Goal: Task Accomplishment & Management: Use online tool/utility

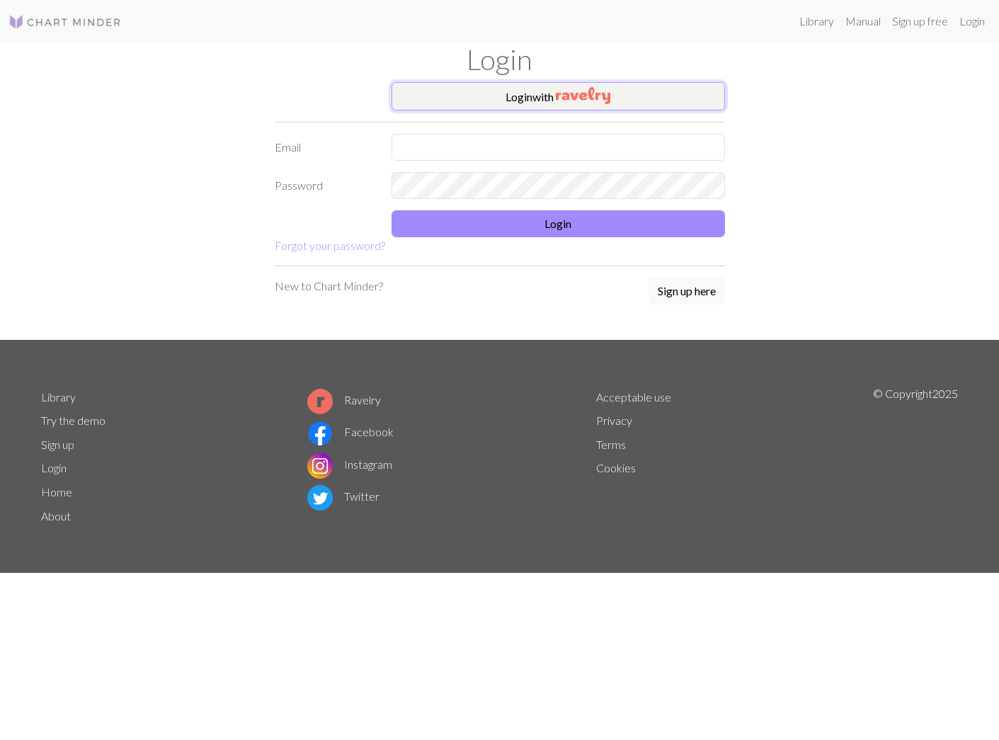
click at [537, 99] on button "Login with" at bounding box center [558, 96] width 333 height 28
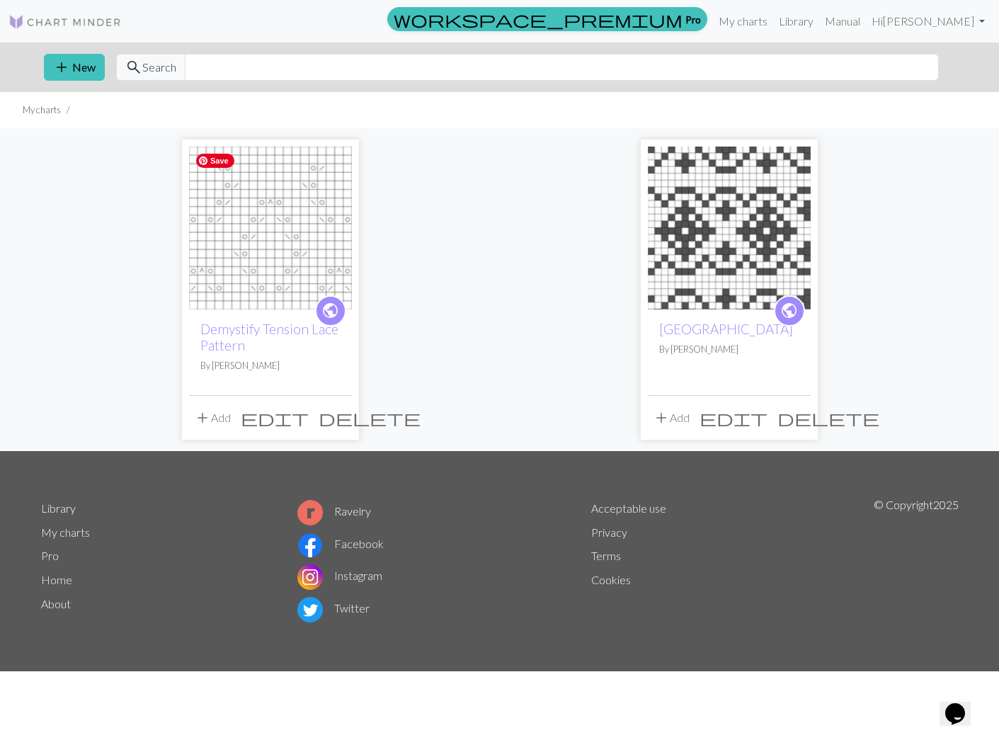
click at [292, 269] on img at bounding box center [270, 228] width 163 height 163
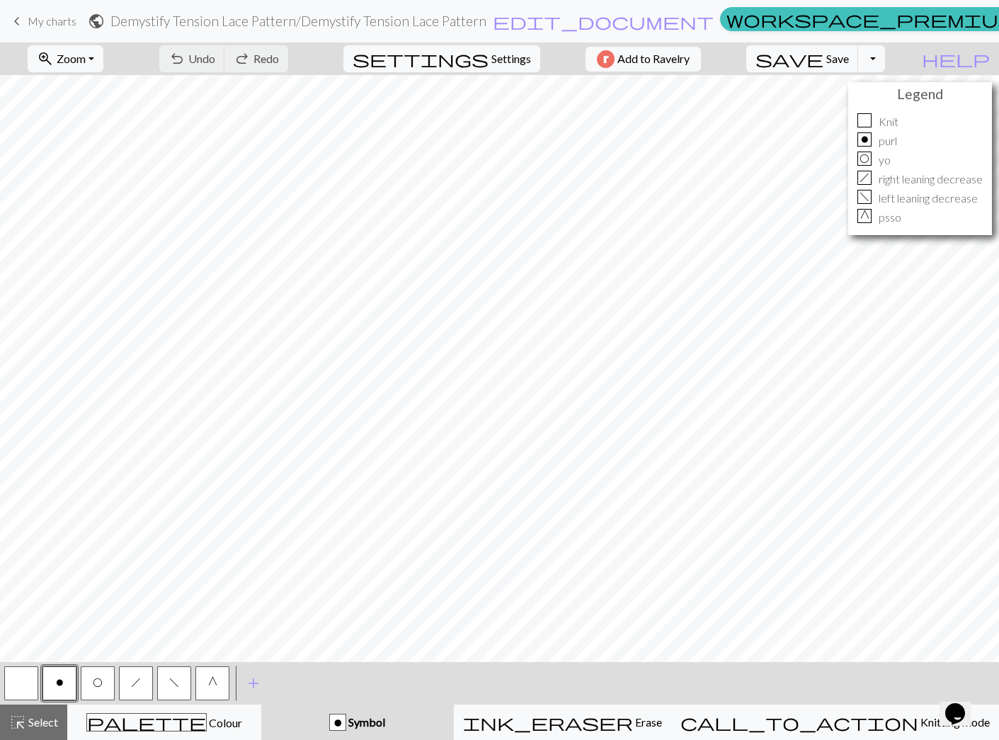
drag, startPoint x: 13, startPoint y: 675, endPoint x: 69, endPoint y: 668, distance: 55.8
click at [15, 675] on button "button" at bounding box center [21, 683] width 34 height 34
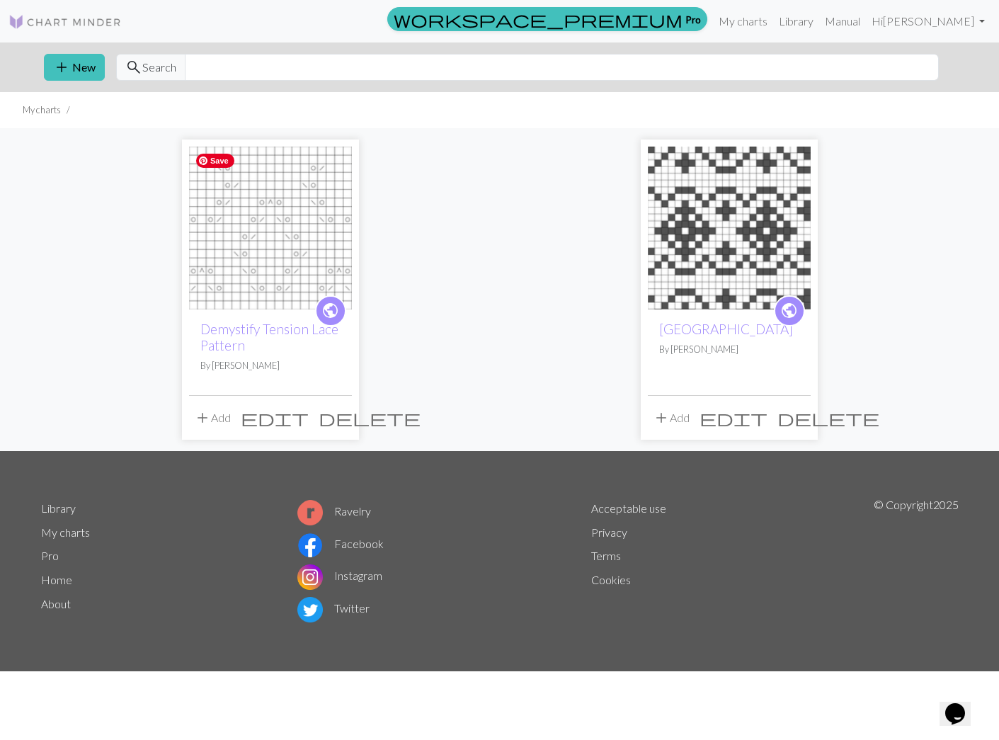
click at [244, 212] on img at bounding box center [270, 228] width 163 height 163
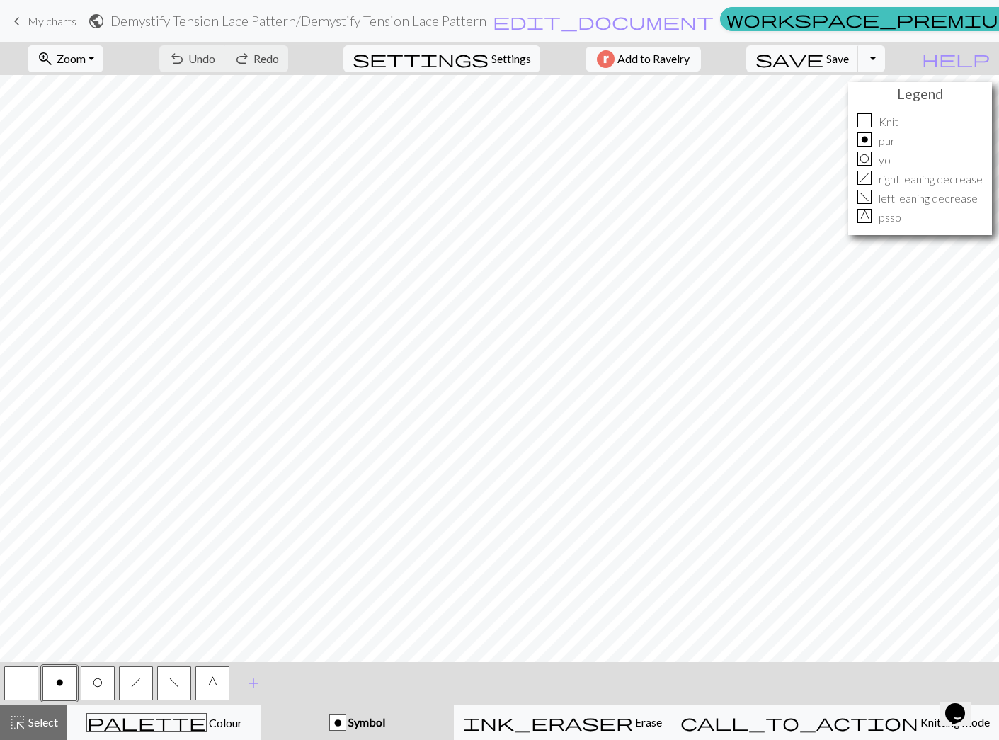
click at [19, 680] on button "button" at bounding box center [21, 683] width 34 height 34
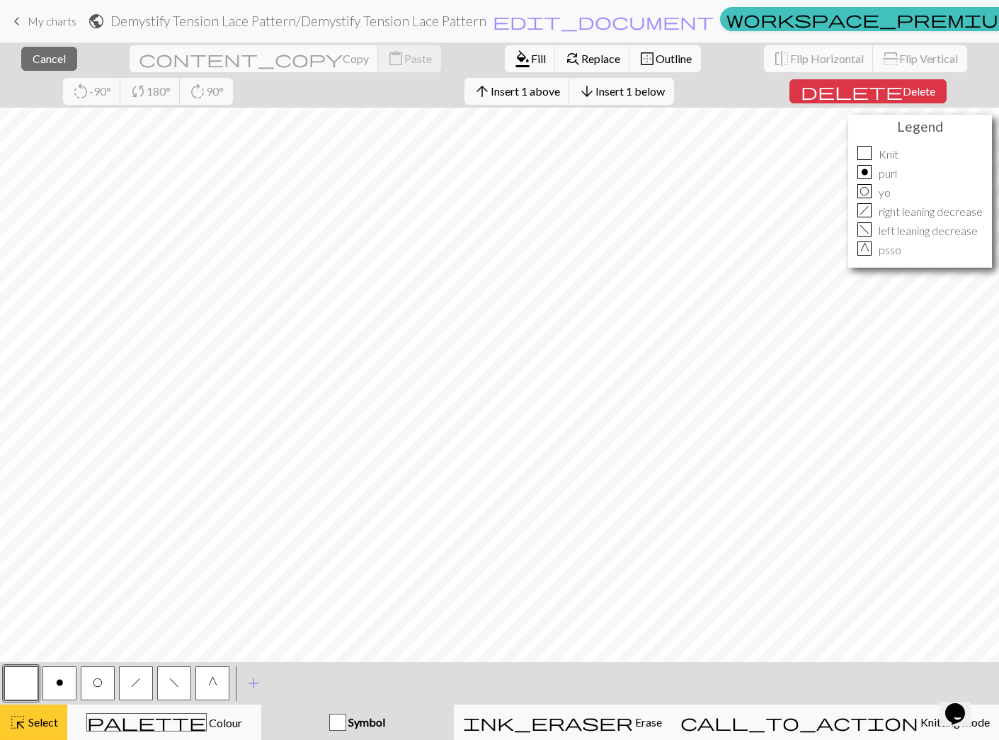
click at [39, 724] on span "Select" at bounding box center [42, 721] width 32 height 13
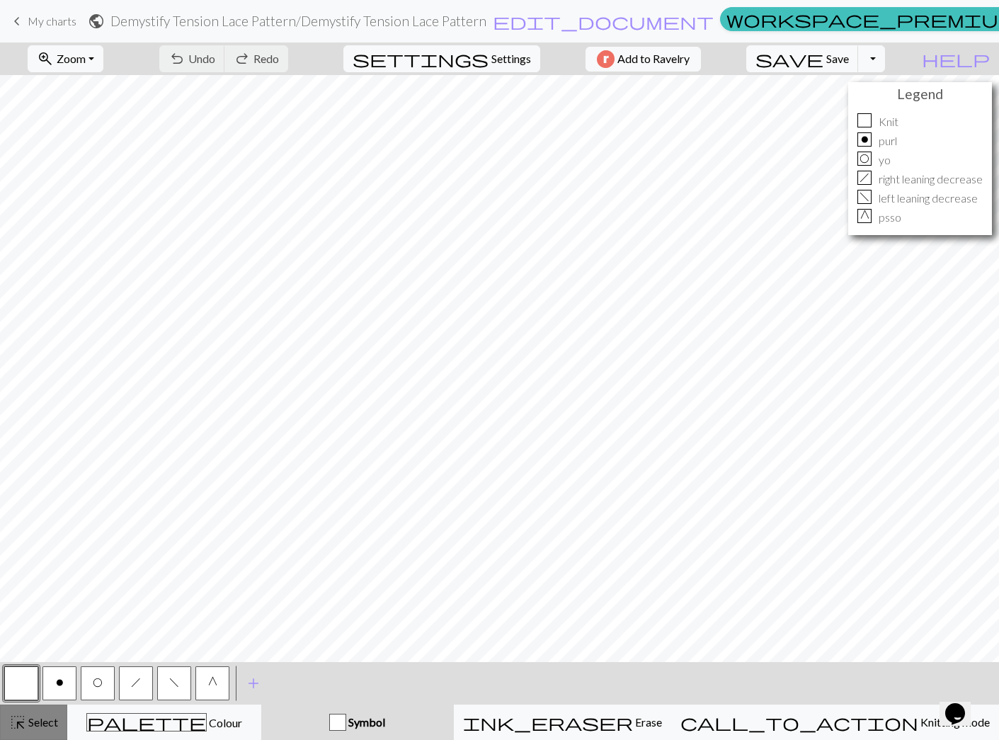
drag, startPoint x: 33, startPoint y: 724, endPoint x: 63, endPoint y: 710, distance: 32.9
click at [33, 724] on span "Select" at bounding box center [42, 721] width 32 height 13
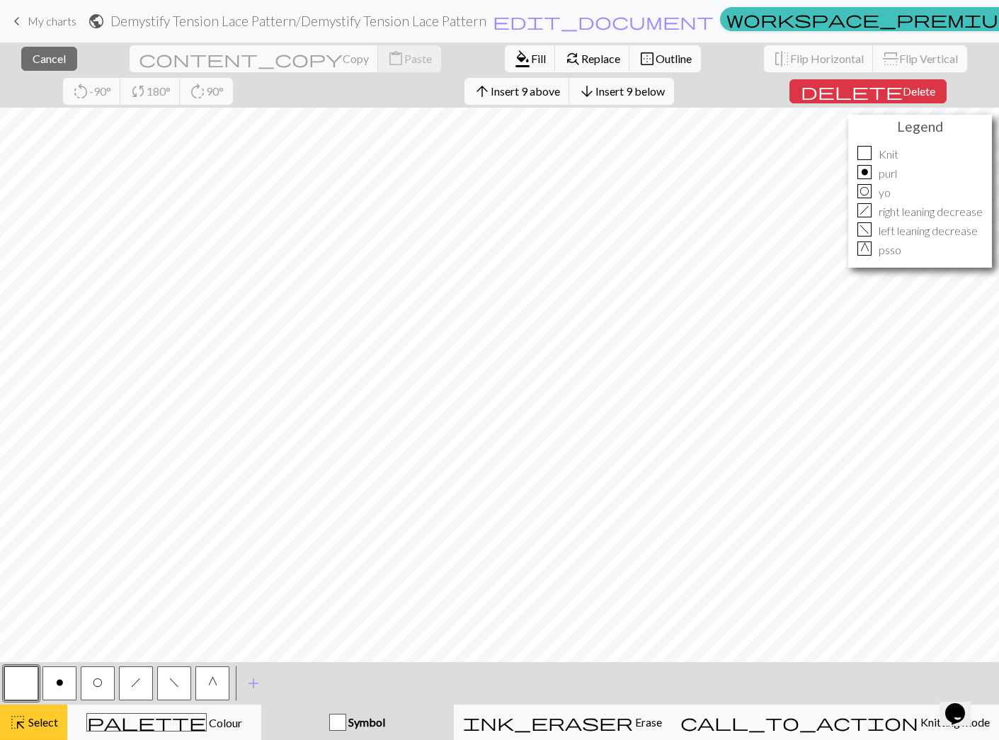
click at [24, 726] on span "highlight_alt" at bounding box center [17, 722] width 17 height 20
click at [48, 720] on span "Select" at bounding box center [42, 721] width 32 height 13
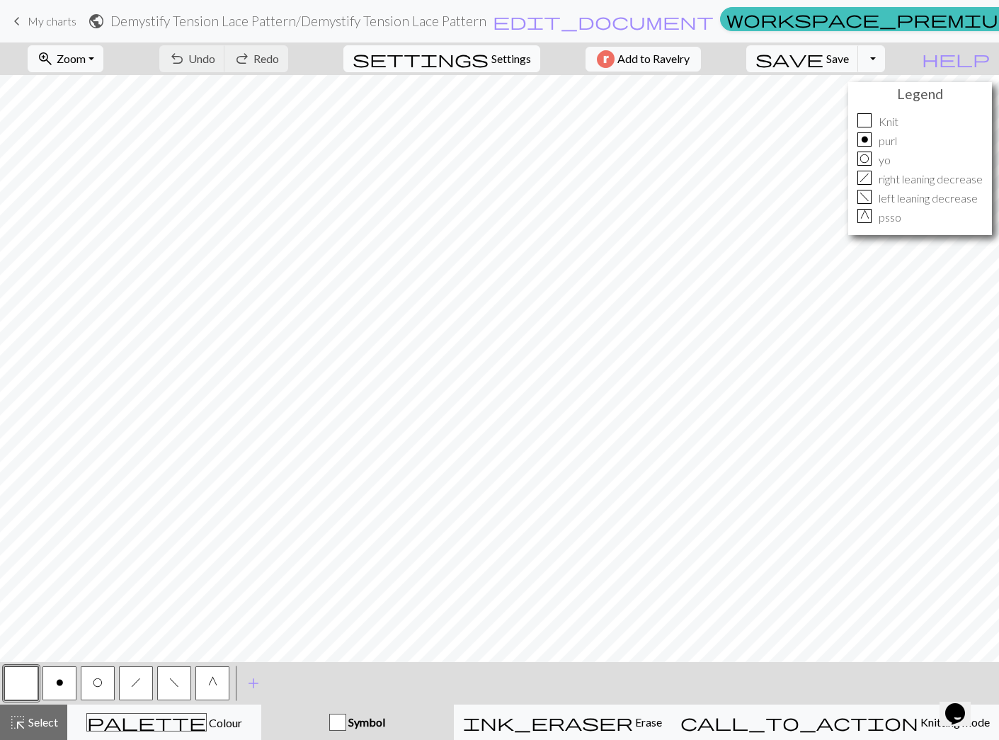
click at [493, 57] on span "Settings" at bounding box center [511, 58] width 40 height 17
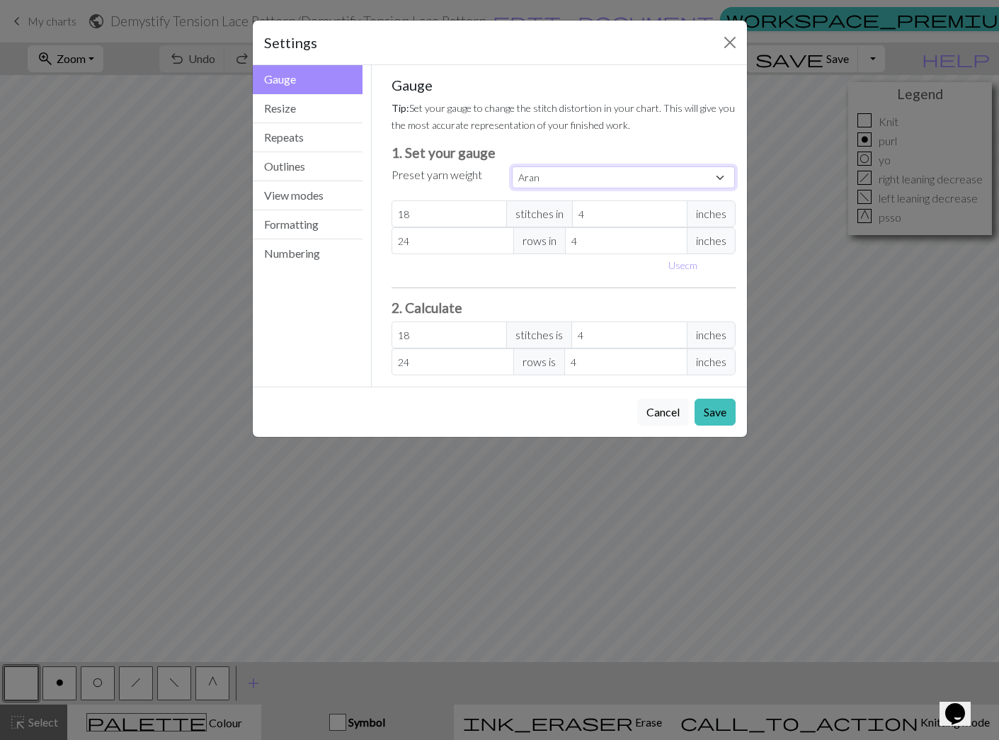
click at [724, 173] on select "Custom Square Lace Light Fingering Fingering Sport Double knit Worsted Aran Bul…" at bounding box center [624, 177] width 224 height 22
select select "fingering"
click at [512, 166] on select "Custom Square Lace Light Fingering Fingering Sport Double knit Worsted Aran Bul…" at bounding box center [624, 177] width 224 height 22
type input "28"
type input "36"
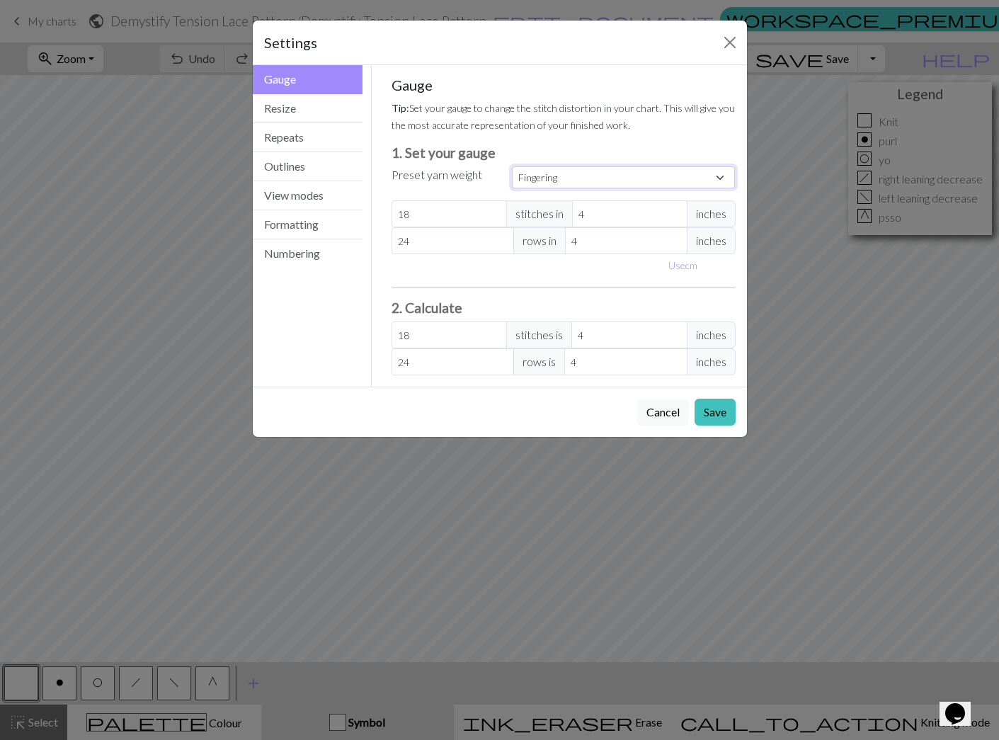
type input "28"
type input "36"
click at [291, 110] on button "Resize" at bounding box center [308, 108] width 110 height 29
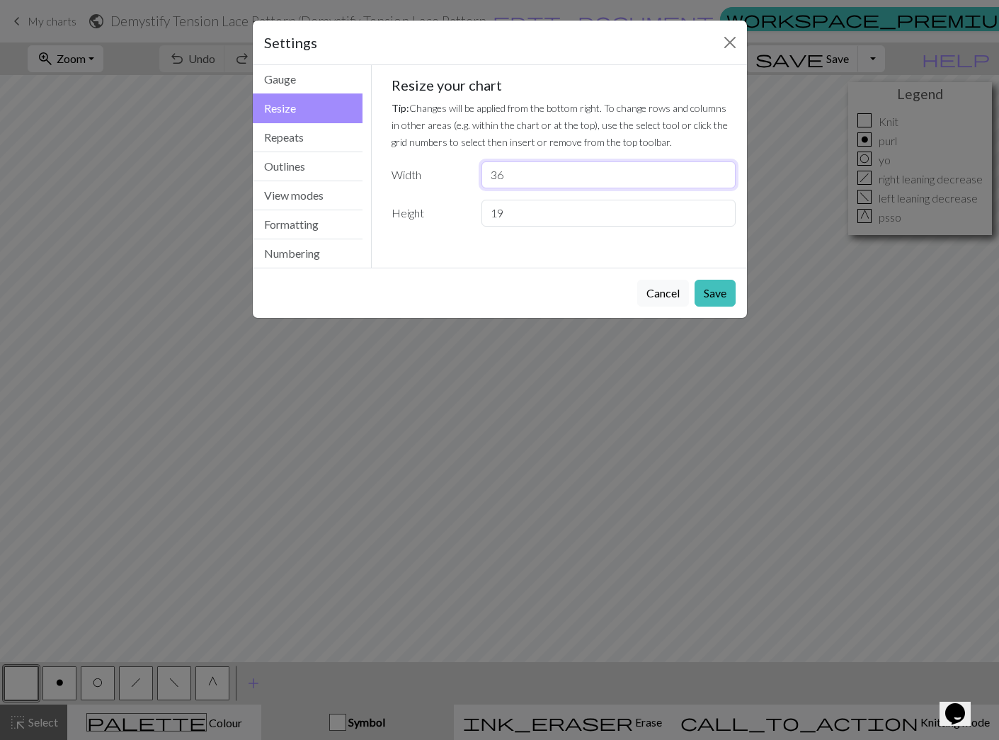
click at [720, 169] on input "36" at bounding box center [607, 174] width 253 height 27
type input "37"
click at [720, 169] on input "37" at bounding box center [607, 174] width 253 height 27
click at [723, 295] on button "Save" at bounding box center [715, 293] width 41 height 27
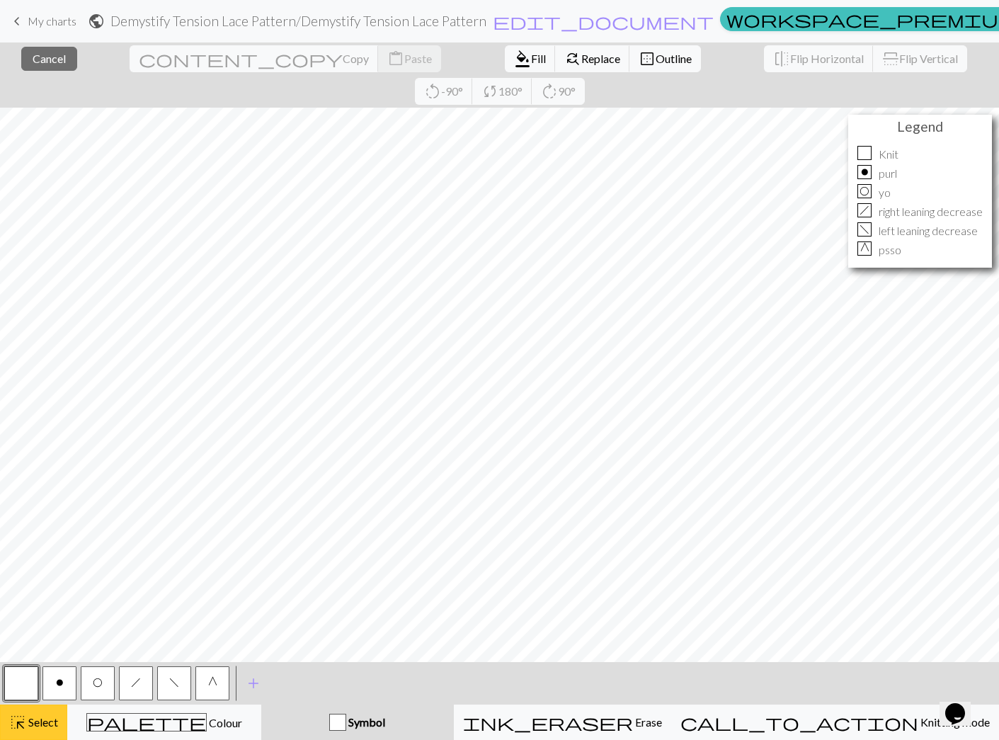
click at [38, 725] on span "Select" at bounding box center [42, 721] width 32 height 13
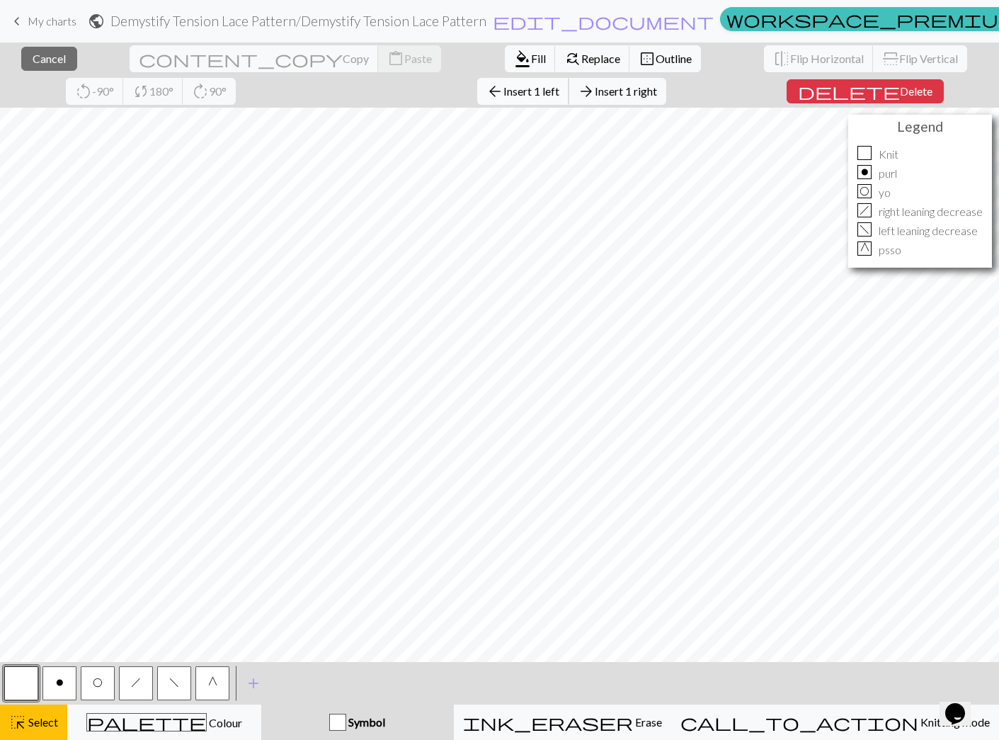
click at [503, 88] on span "Insert 1 left" at bounding box center [531, 90] width 56 height 13
click at [503, 93] on span "Insert 1 left" at bounding box center [531, 90] width 56 height 13
click at [503, 89] on span "Insert 1 left" at bounding box center [531, 90] width 56 height 13
click at [595, 89] on span "Insert 1 right" at bounding box center [626, 90] width 62 height 13
click at [903, 88] on span "Delete" at bounding box center [919, 90] width 33 height 13
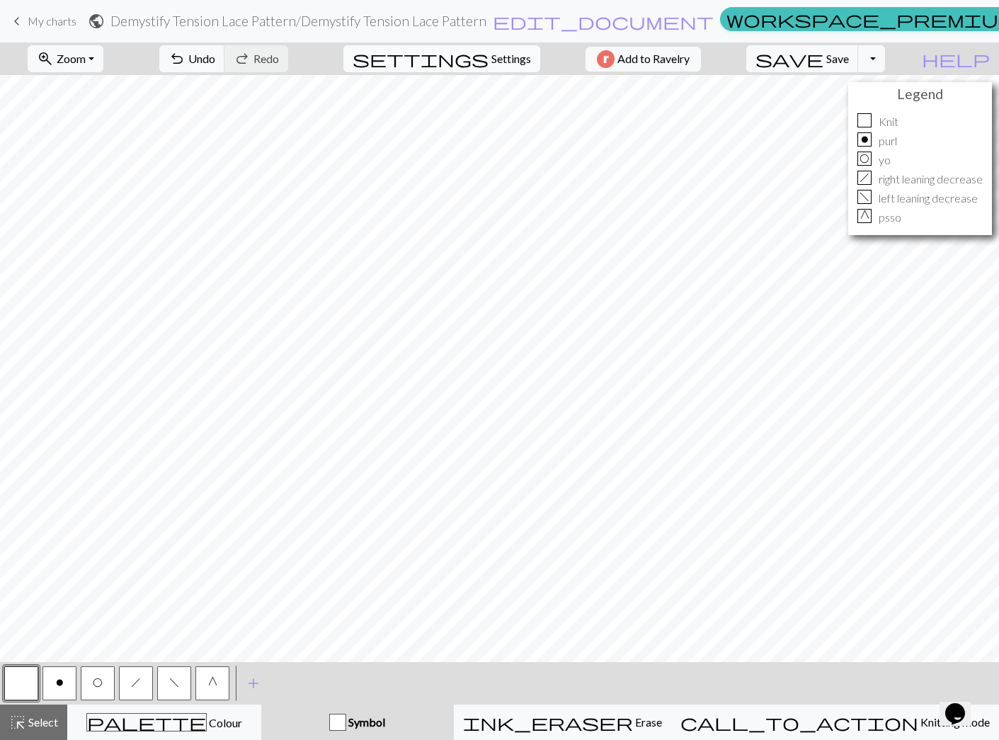
click at [491, 61] on span "Settings" at bounding box center [511, 58] width 40 height 17
select select "fingering"
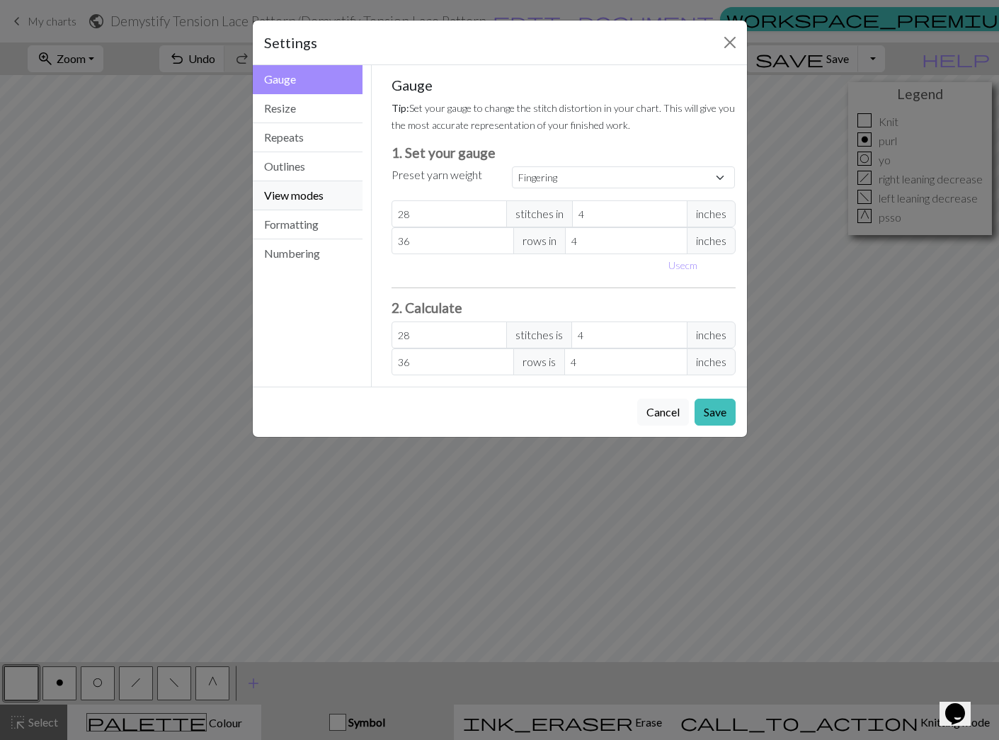
click at [311, 196] on button "View modes" at bounding box center [308, 195] width 110 height 29
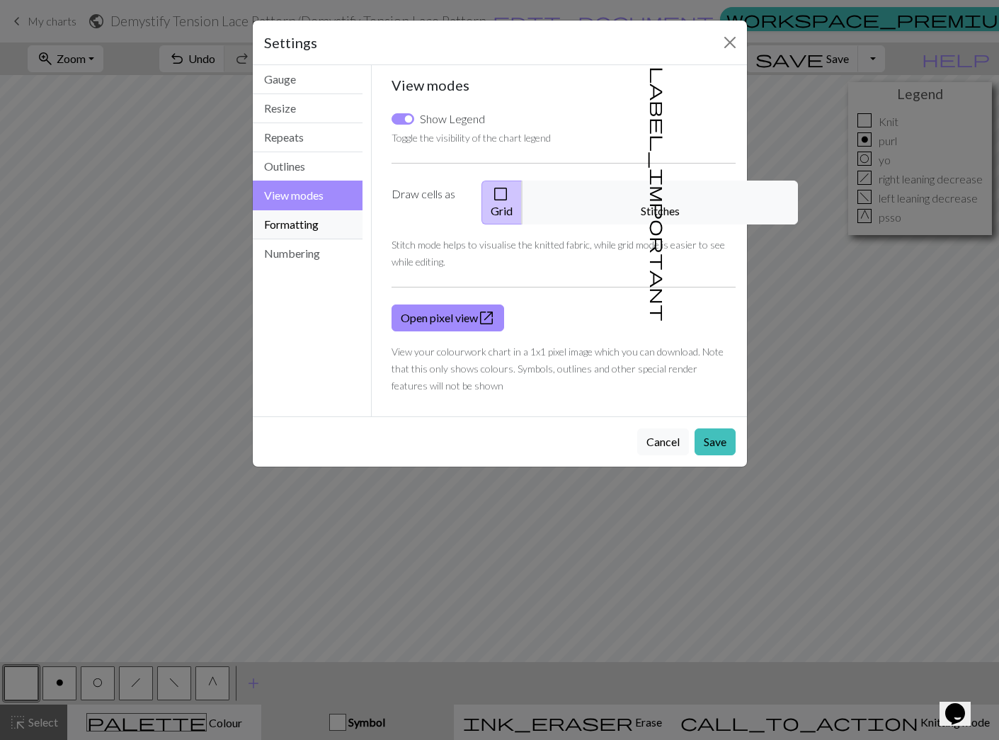
click at [308, 218] on button "Formatting" at bounding box center [308, 224] width 110 height 29
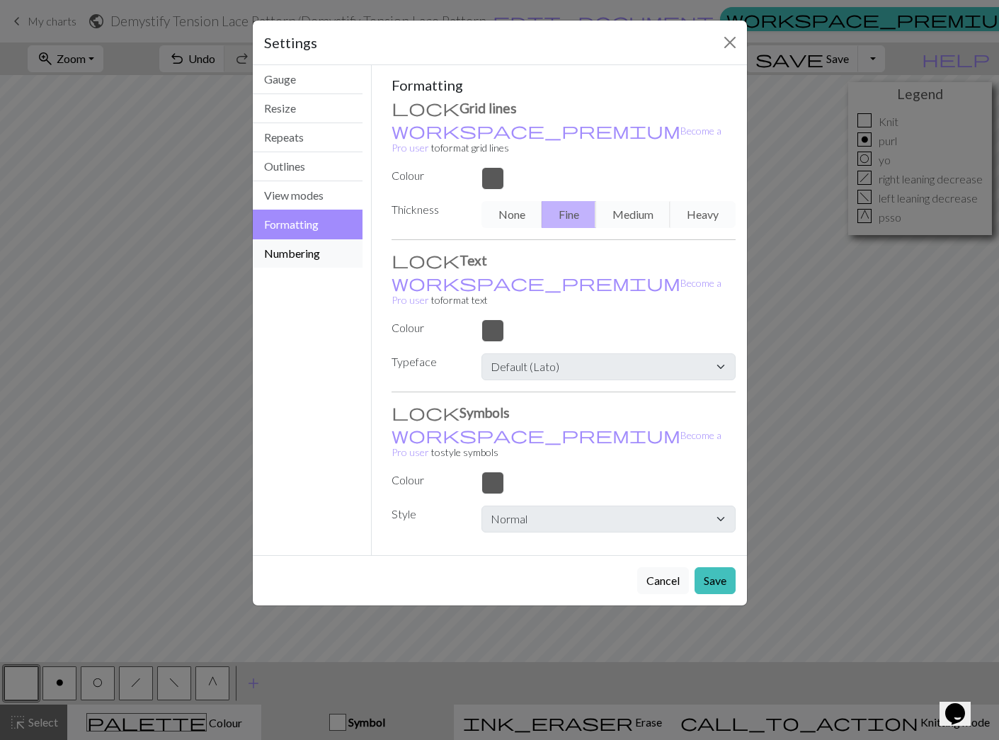
click at [304, 253] on button "Numbering" at bounding box center [308, 253] width 110 height 28
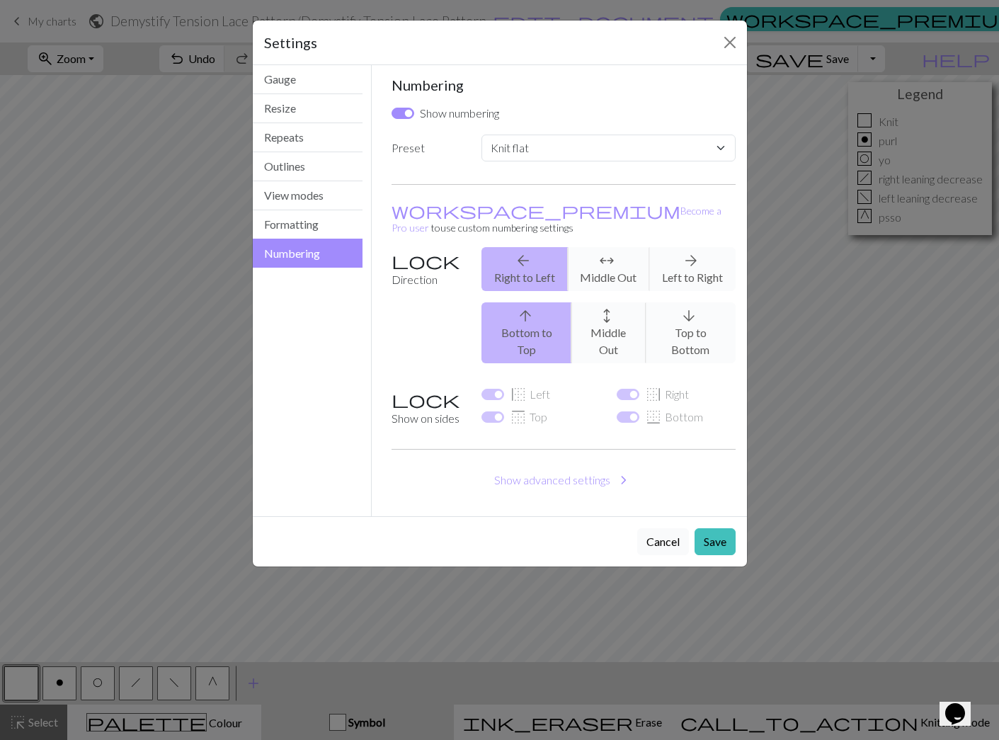
click at [669, 528] on button "Cancel" at bounding box center [663, 541] width 52 height 27
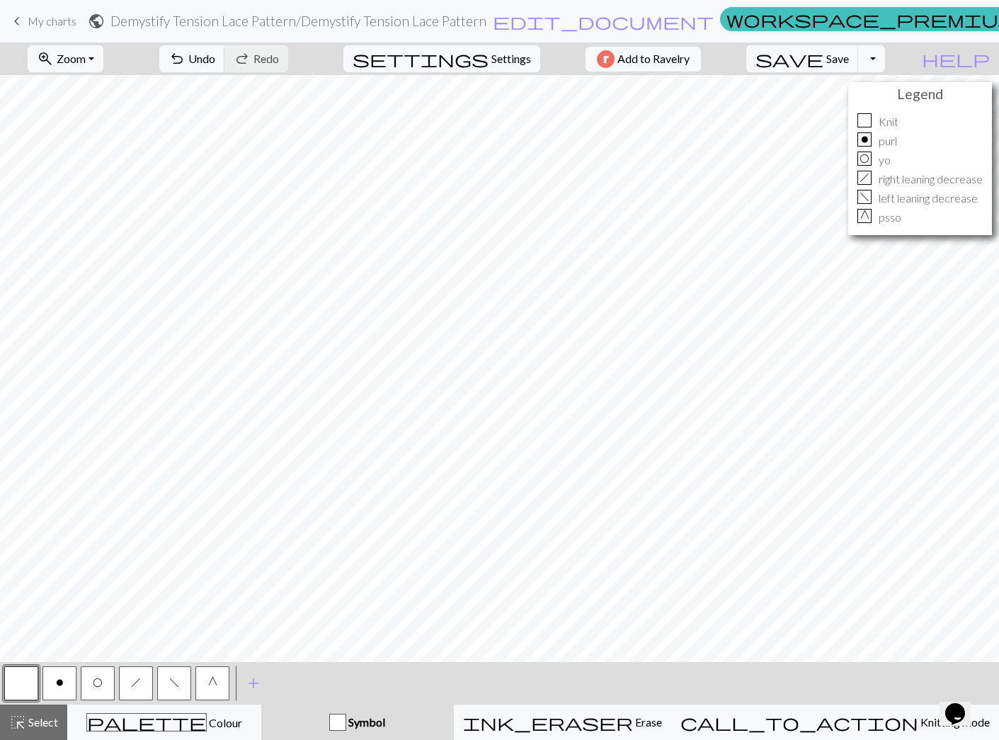
click at [914, 218] on div "G psso" at bounding box center [919, 217] width 125 height 17
click at [849, 62] on span "Save" at bounding box center [837, 58] width 23 height 13
click at [885, 57] on button "Toggle Dropdown" at bounding box center [871, 58] width 27 height 27
click at [859, 110] on button "save_alt Download" at bounding box center [768, 112] width 234 height 23
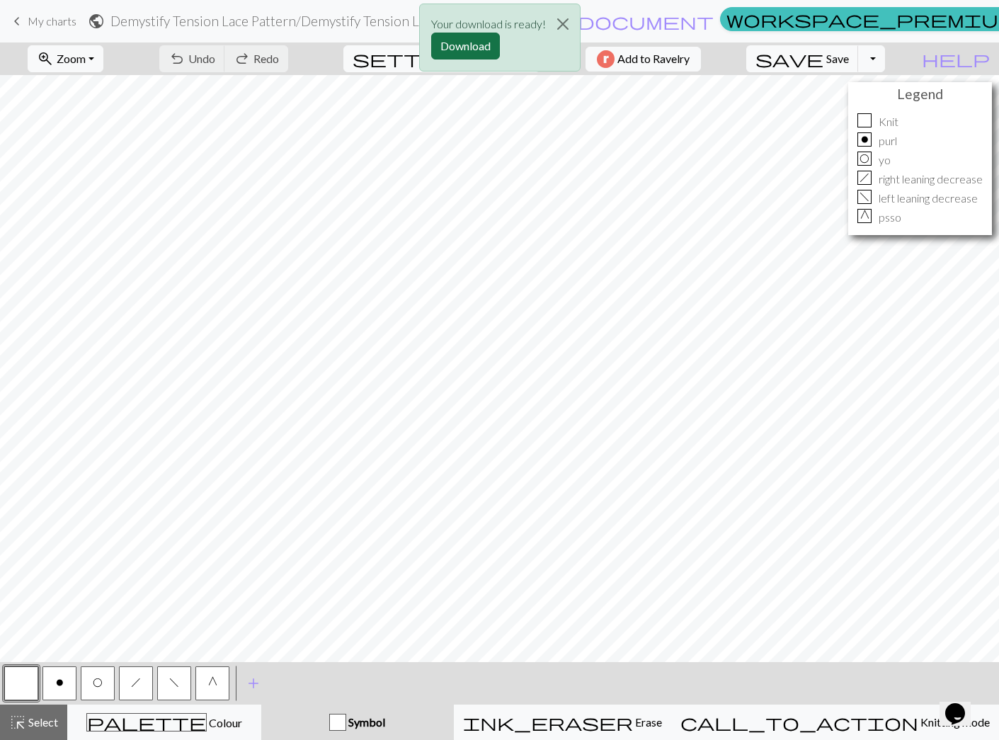
click at [461, 45] on button "Download" at bounding box center [465, 46] width 69 height 27
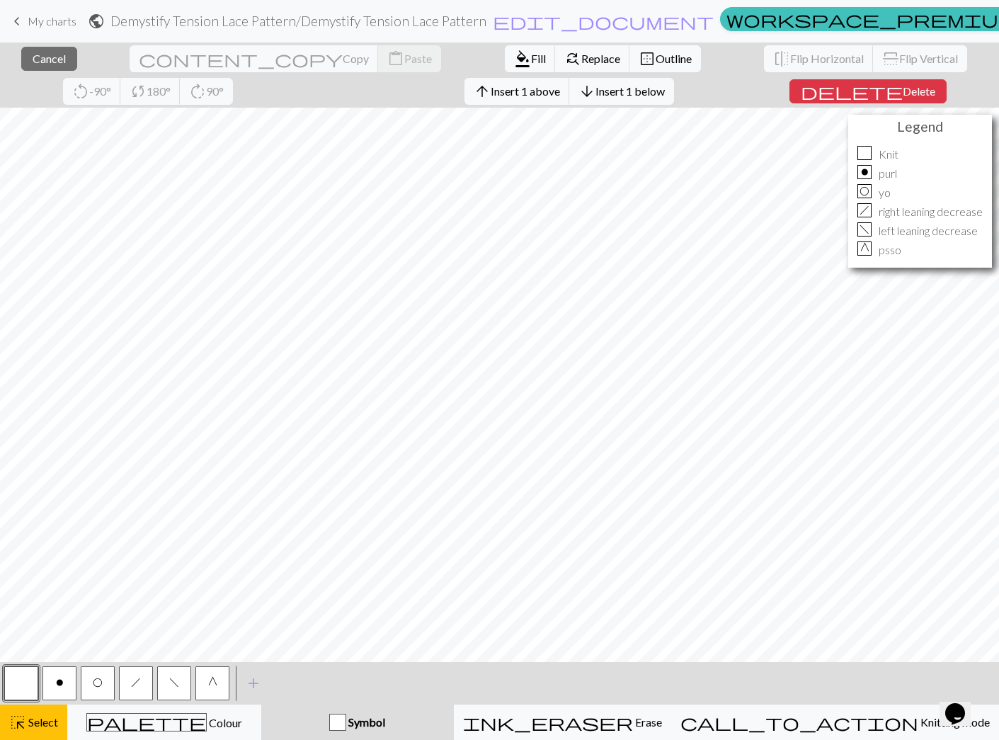
drag, startPoint x: 42, startPoint y: 721, endPoint x: 105, endPoint y: 676, distance: 77.6
click at [43, 720] on span "Select" at bounding box center [42, 721] width 32 height 13
click at [491, 89] on span "Insert 1 above" at bounding box center [525, 90] width 69 height 13
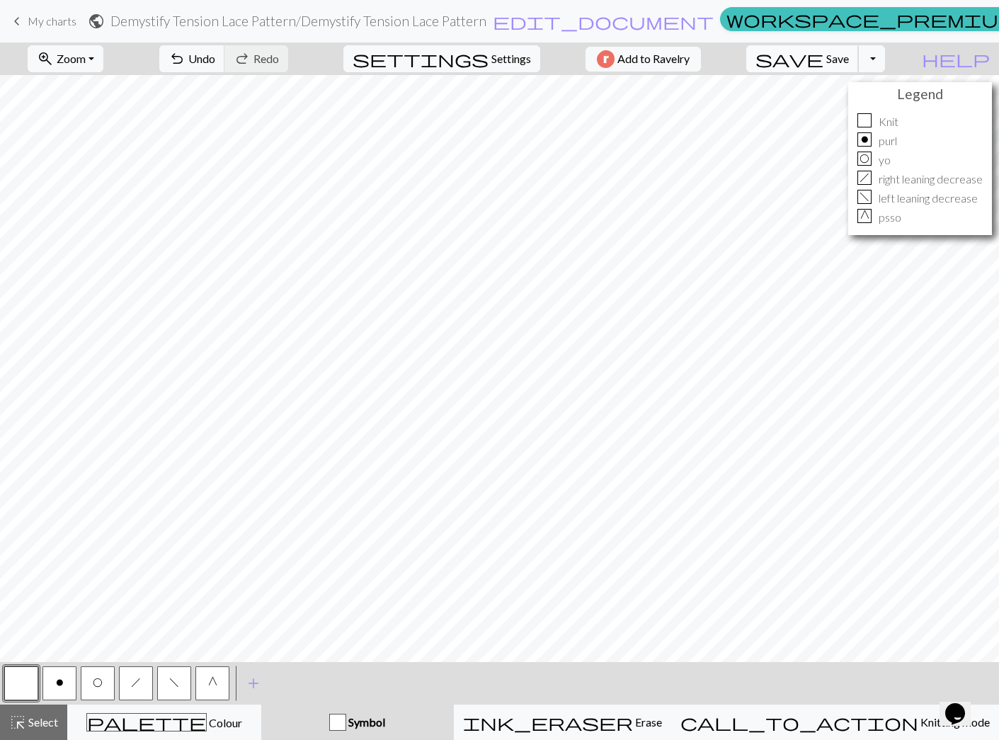
click at [849, 53] on span "Save" at bounding box center [837, 58] width 23 height 13
click at [902, 55] on div "Chart saved" at bounding box center [499, 28] width 999 height 56
click at [885, 64] on button "Toggle Dropdown" at bounding box center [871, 58] width 27 height 27
click at [832, 113] on button "save_alt Download" at bounding box center [768, 112] width 234 height 23
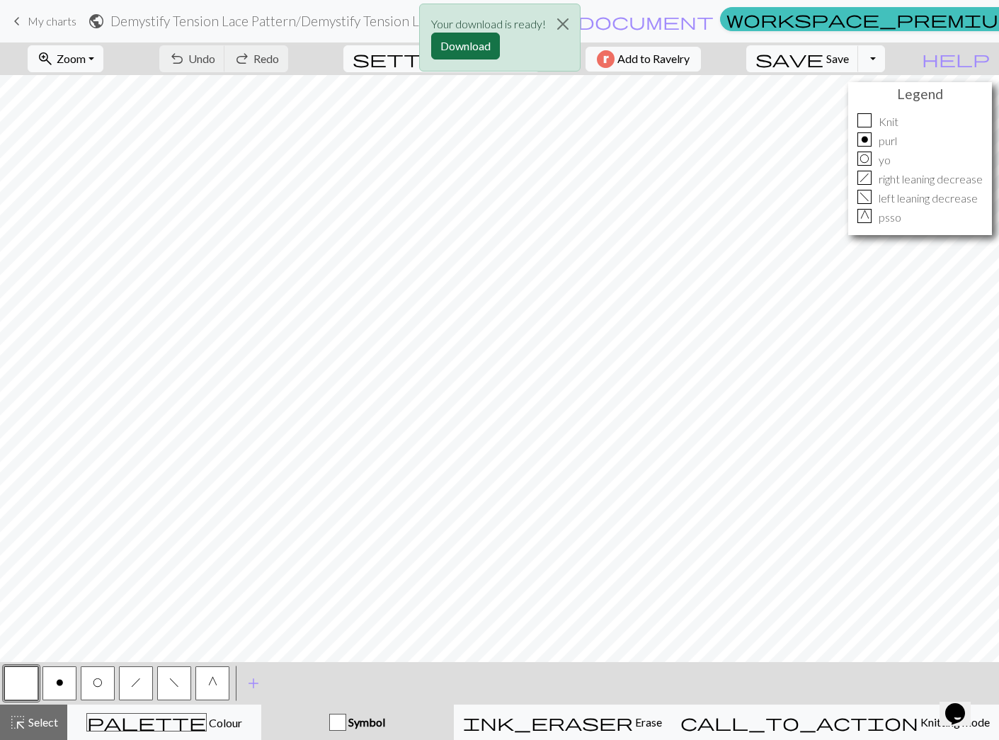
click at [486, 45] on button "Download" at bounding box center [465, 46] width 69 height 27
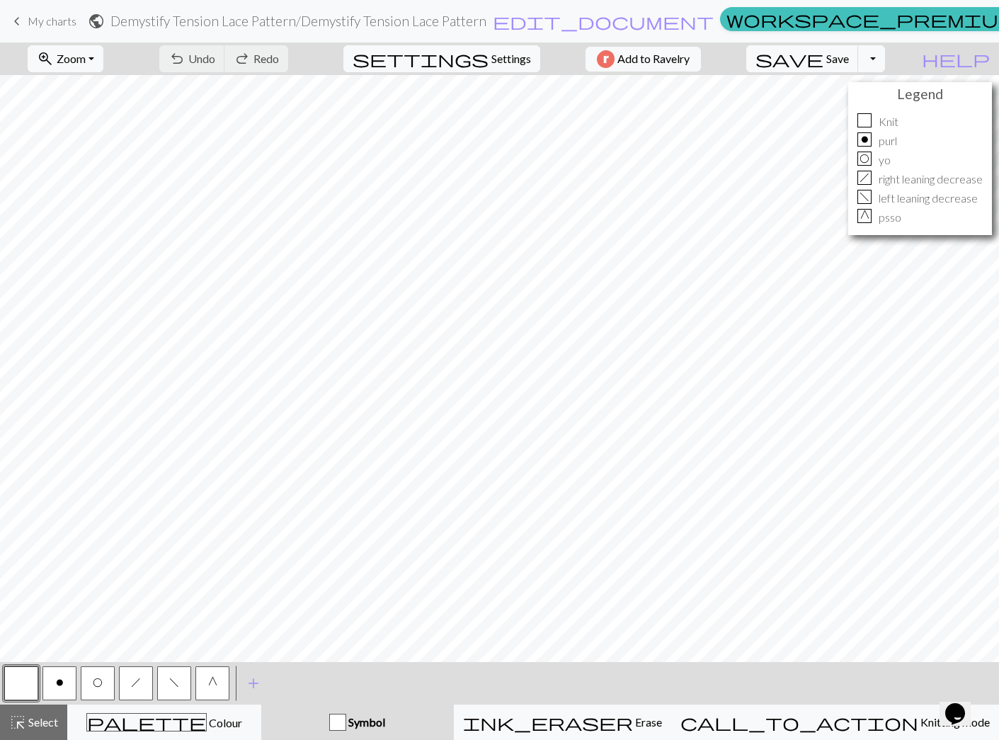
drag, startPoint x: 53, startPoint y: 678, endPoint x: 64, endPoint y: 665, distance: 17.6
click at [53, 678] on button "o" at bounding box center [59, 683] width 34 height 34
click at [823, 55] on span "save" at bounding box center [789, 59] width 68 height 20
click at [885, 59] on button "Toggle Dropdown" at bounding box center [871, 58] width 27 height 27
click at [850, 110] on button "save_alt Download" at bounding box center [768, 112] width 234 height 23
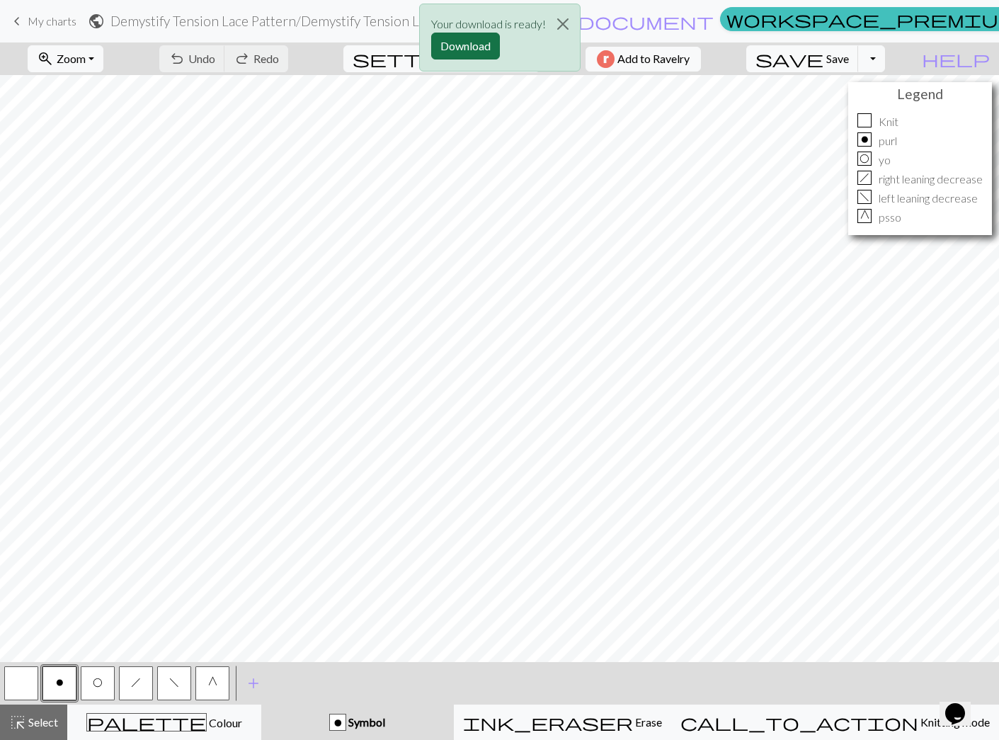
click at [486, 42] on button "Download" at bounding box center [465, 46] width 69 height 27
